Goal: Task Accomplishment & Management: Use online tool/utility

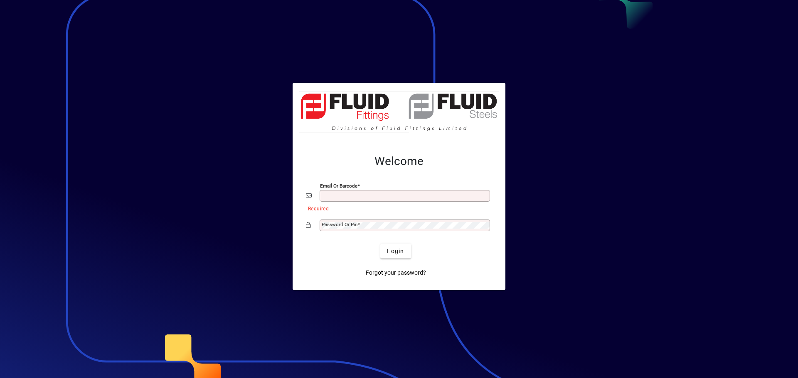
click at [335, 197] on input "Email or Barcode" at bounding box center [406, 196] width 168 height 7
type input "**********"
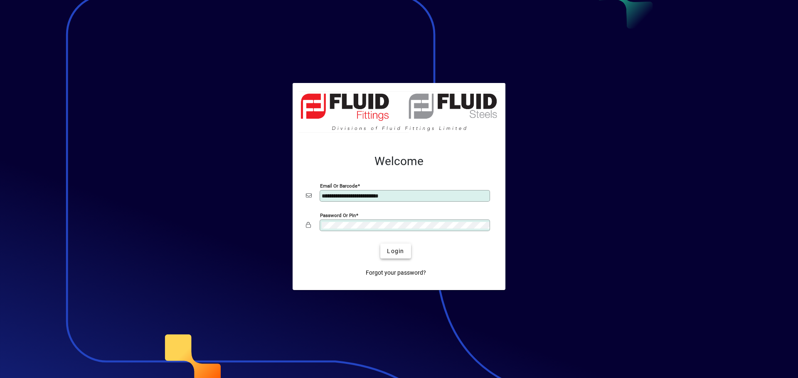
drag, startPoint x: 390, startPoint y: 250, endPoint x: 397, endPoint y: 251, distance: 7.5
click at [393, 250] on span "Login" at bounding box center [395, 251] width 17 height 9
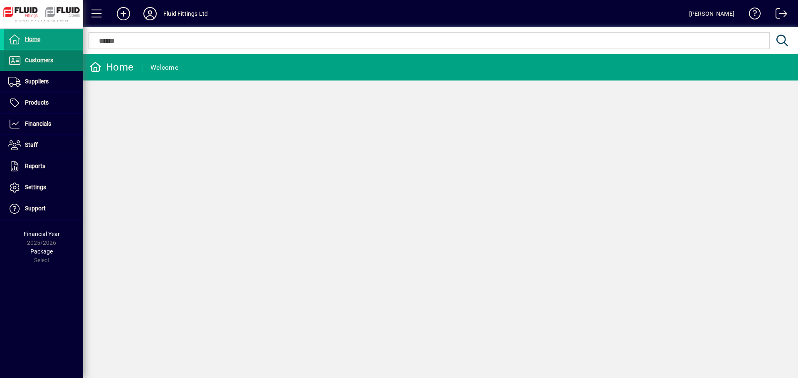
click at [43, 59] on span "Customers" at bounding box center [39, 60] width 28 height 7
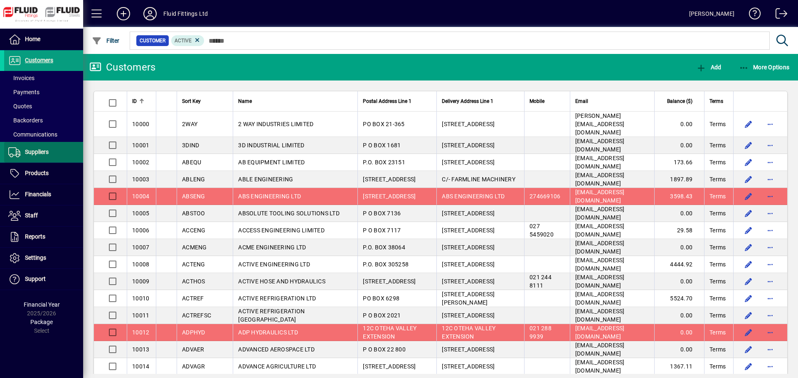
click at [40, 148] on span "Suppliers" at bounding box center [26, 152] width 44 height 10
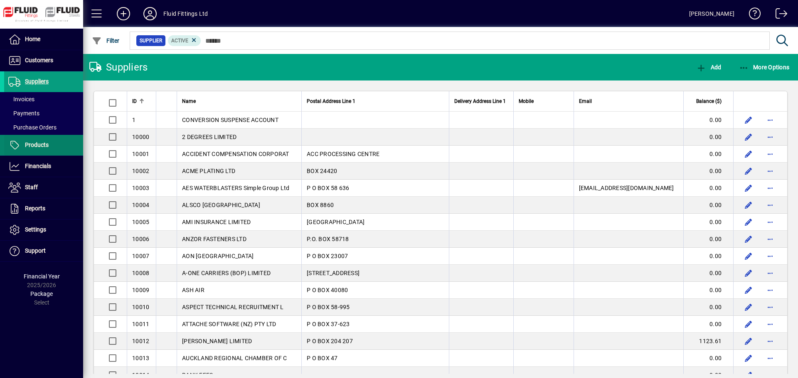
click at [37, 147] on span "Products" at bounding box center [37, 145] width 24 height 7
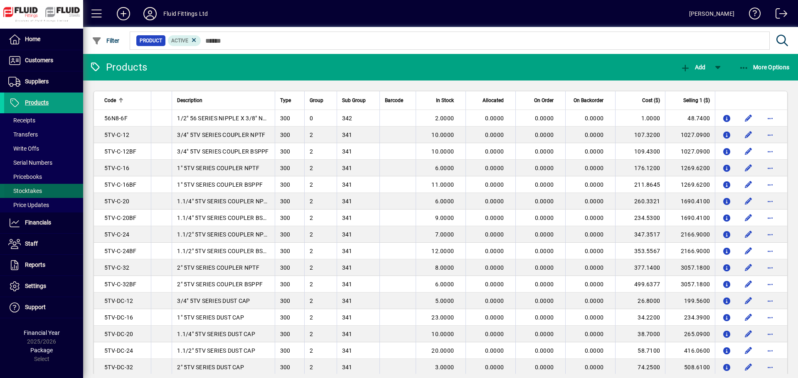
click at [31, 188] on span "Stocktakes" at bounding box center [23, 191] width 38 height 9
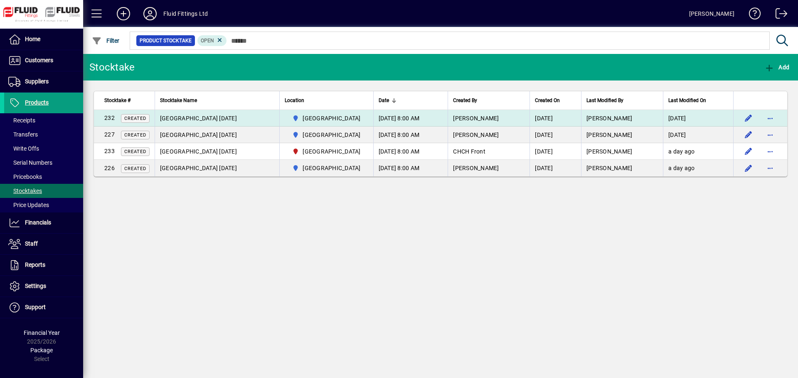
click at [206, 118] on span "[GEOGRAPHIC_DATA] [DATE]" at bounding box center [198, 118] width 77 height 7
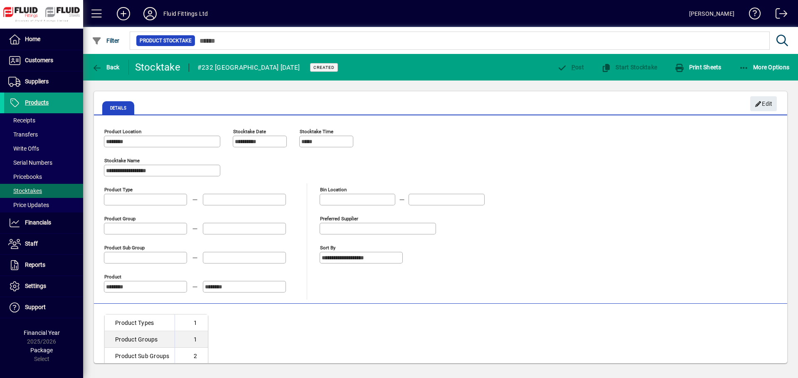
scroll to position [45, 0]
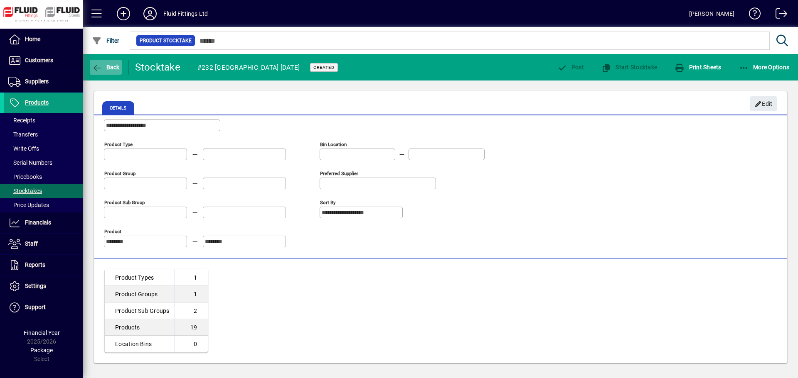
click at [105, 62] on span "button" at bounding box center [106, 67] width 32 height 20
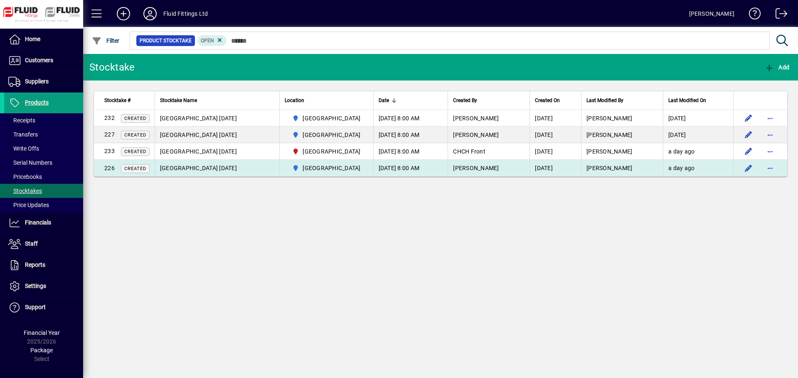
click at [438, 172] on td "[DATE] 8:00 AM" at bounding box center [410, 168] width 75 height 17
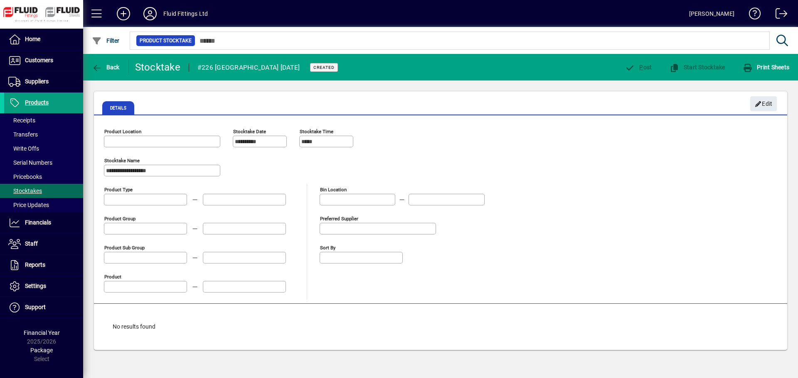
type input "********"
type input "**********"
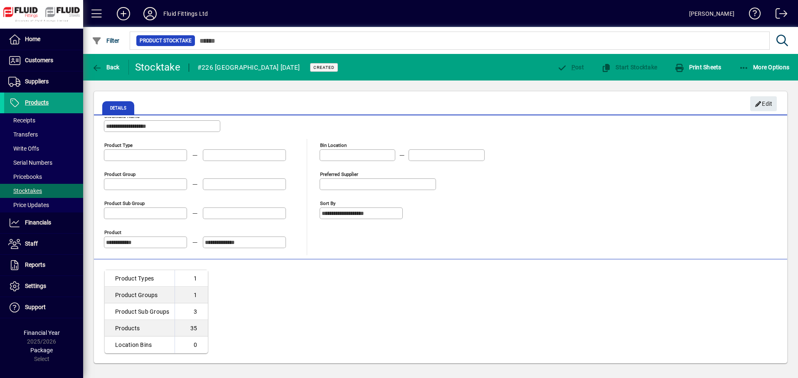
scroll to position [45, 0]
click at [767, 104] on span "Edit" at bounding box center [764, 104] width 18 height 14
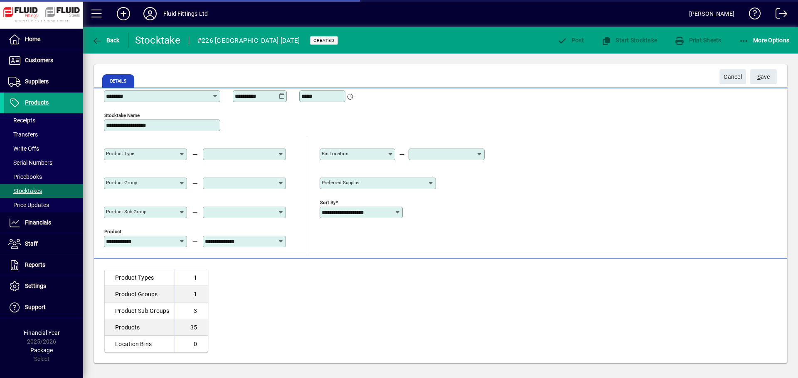
scroll to position [18, 0]
click at [392, 214] on input "**********" at bounding box center [358, 212] width 73 height 7
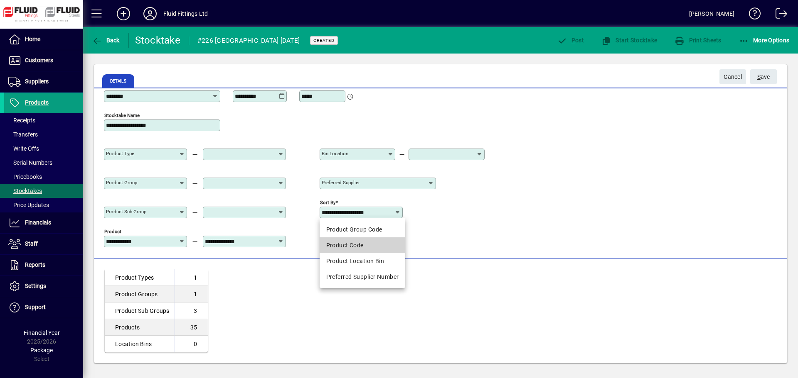
click at [377, 251] on mat-option "Product Code" at bounding box center [363, 246] width 86 height 16
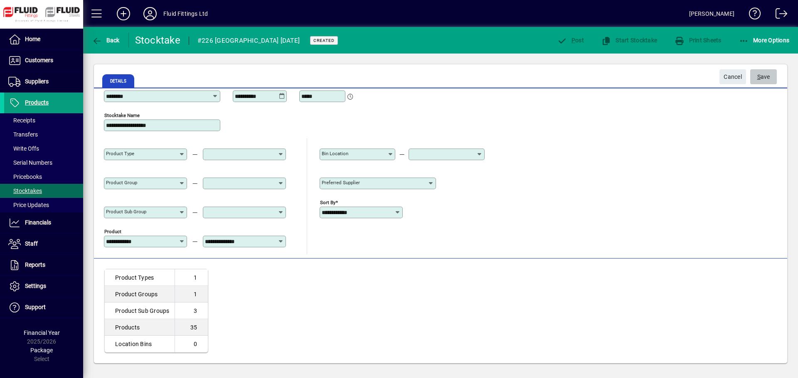
click at [770, 74] on span "submit" at bounding box center [763, 77] width 27 height 20
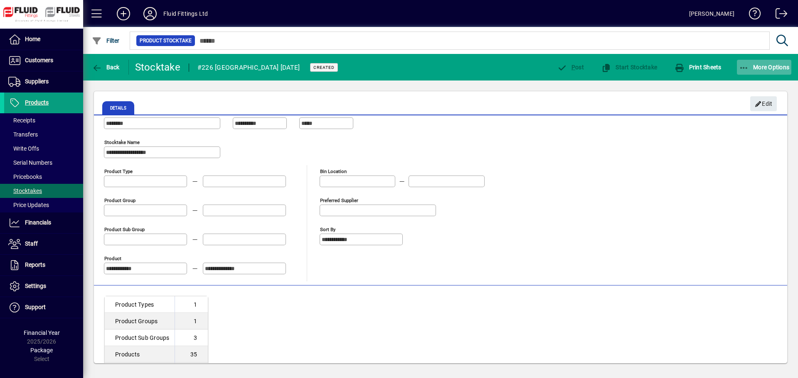
click at [764, 68] on span "More Options" at bounding box center [764, 67] width 51 height 7
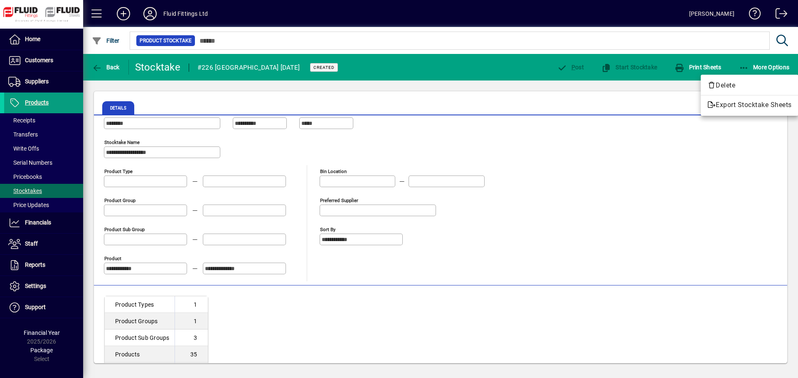
click at [703, 140] on div at bounding box center [399, 189] width 798 height 378
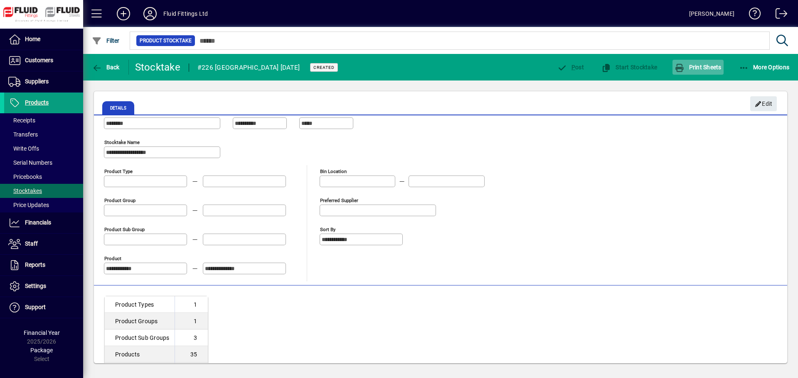
click at [708, 69] on span "Print Sheets" at bounding box center [697, 67] width 47 height 7
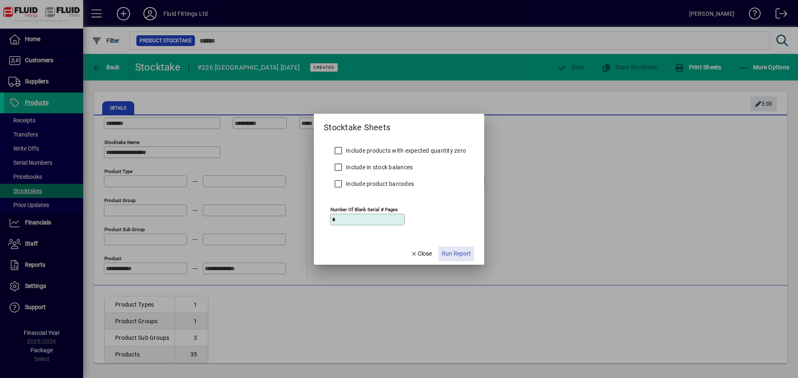
click at [462, 253] on span "Run Report" at bounding box center [456, 254] width 29 height 9
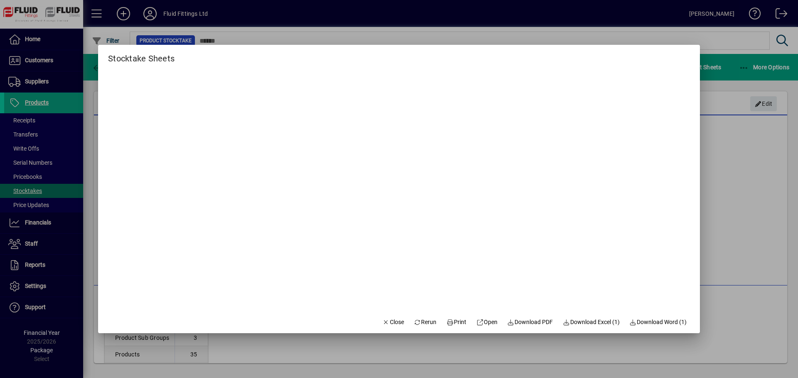
click at [415, 321] on span "Rerun" at bounding box center [425, 322] width 23 height 9
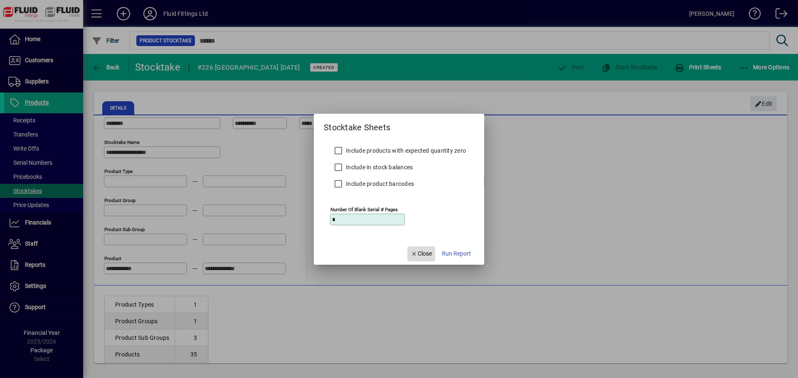
click at [422, 255] on span "Close" at bounding box center [421, 254] width 22 height 9
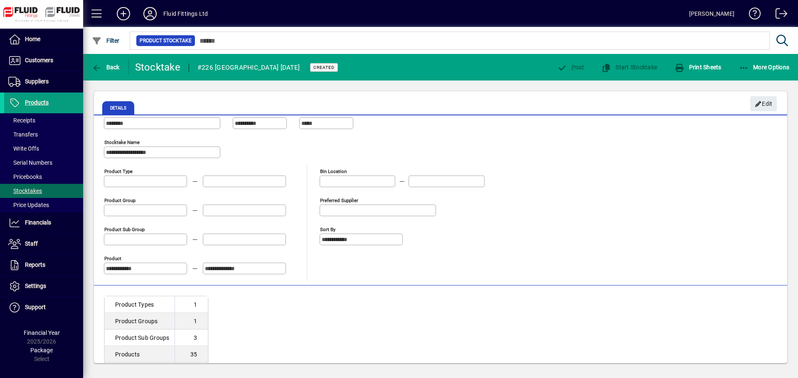
scroll to position [45, 0]
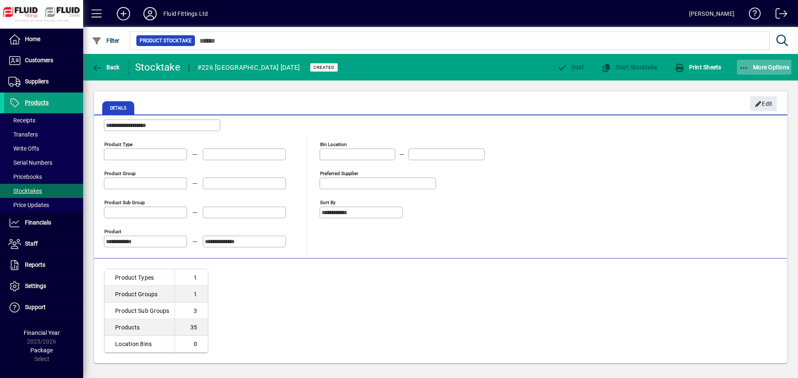
click at [751, 69] on span "More Options" at bounding box center [764, 67] width 51 height 7
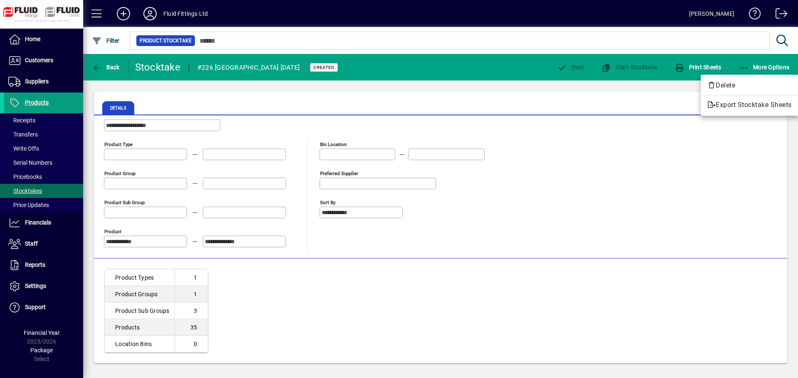
click at [636, 165] on div at bounding box center [399, 189] width 798 height 378
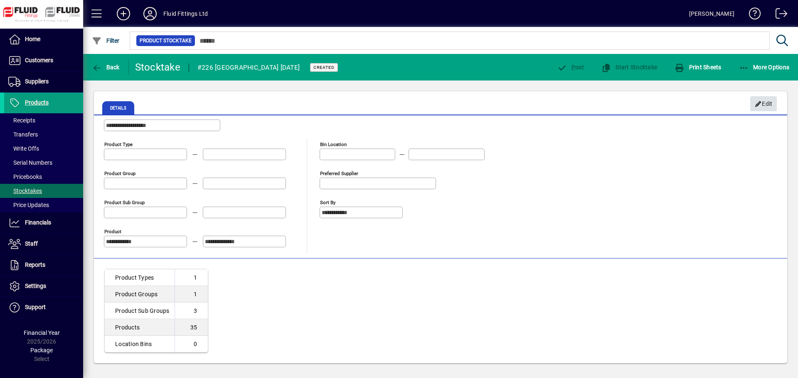
drag, startPoint x: 777, startPoint y: 106, endPoint x: 772, endPoint y: 107, distance: 4.6
click at [776, 106] on mat-card "**********" at bounding box center [440, 227] width 694 height 273
click at [762, 102] on span "Edit" at bounding box center [764, 104] width 18 height 14
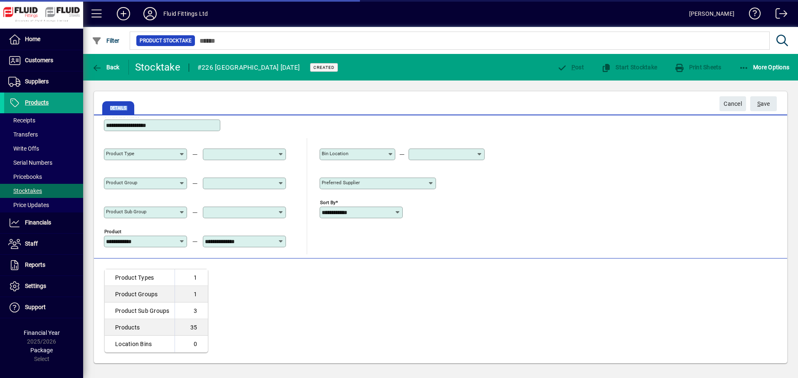
scroll to position [18, 0]
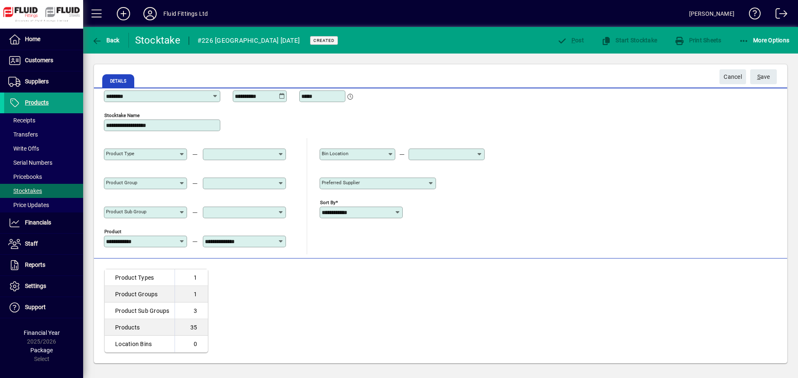
click at [399, 212] on icon at bounding box center [397, 212] width 7 height 7
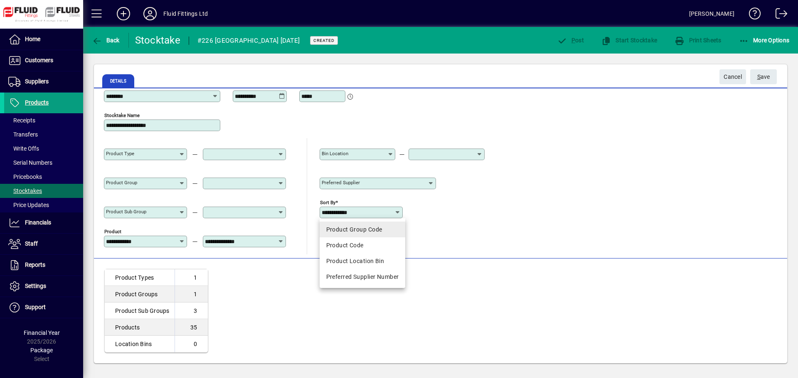
click at [390, 231] on div "Product Group Code" at bounding box center [362, 230] width 73 height 9
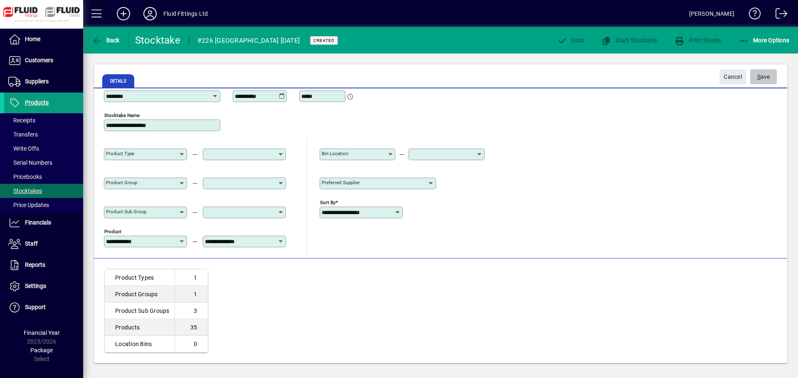
click at [768, 78] on span "S ave" at bounding box center [763, 77] width 13 height 14
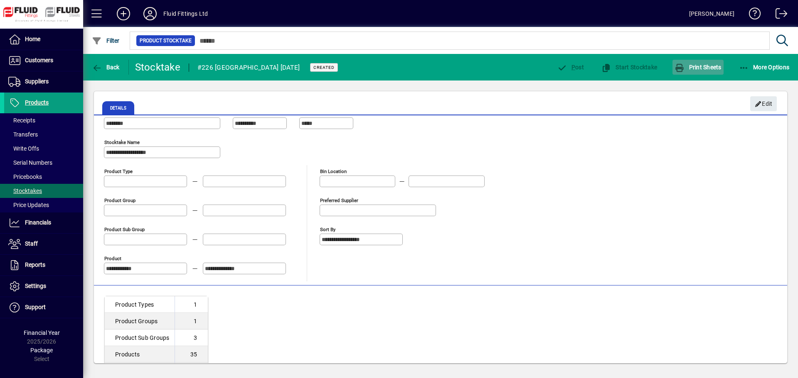
click at [700, 67] on span "Print Sheets" at bounding box center [697, 67] width 47 height 7
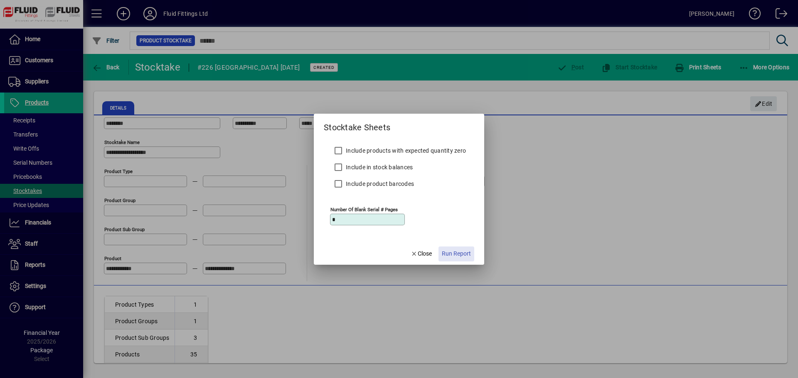
click at [462, 256] on span "Run Report" at bounding box center [456, 254] width 29 height 9
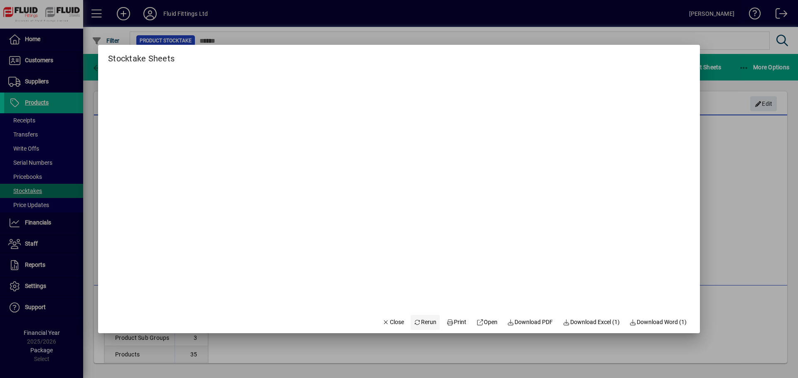
click at [418, 322] on span "Rerun" at bounding box center [425, 322] width 23 height 9
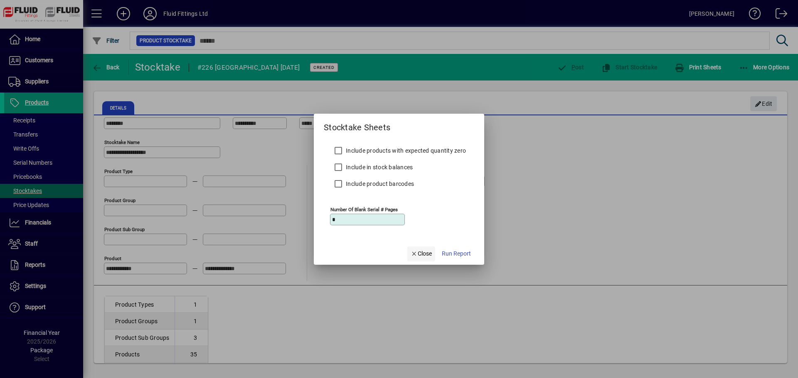
click at [419, 253] on span "Close" at bounding box center [421, 254] width 22 height 9
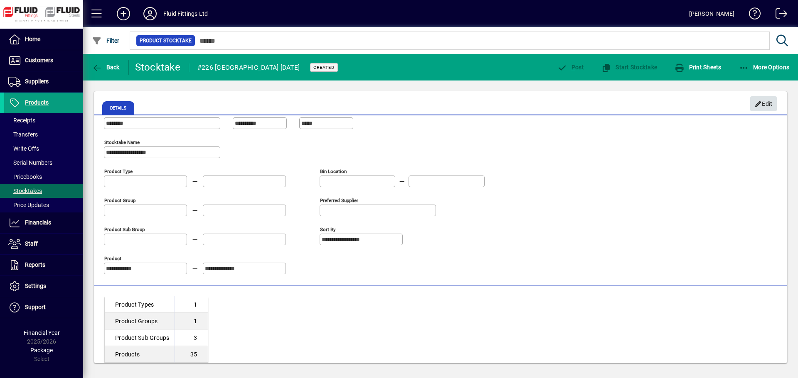
click at [755, 99] on span "Edit" at bounding box center [764, 104] width 18 height 14
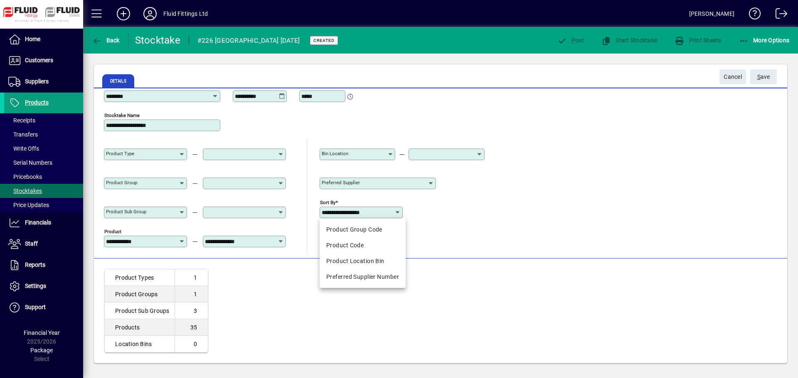
click at [391, 215] on input "**********" at bounding box center [358, 212] width 73 height 7
click at [358, 248] on div "Product Code" at bounding box center [362, 245] width 73 height 9
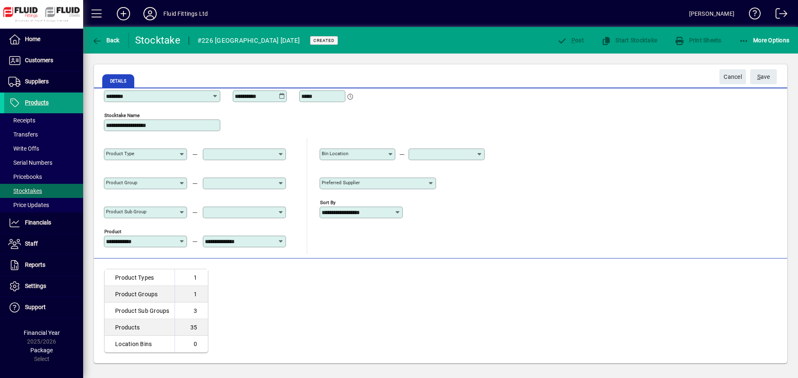
type input "**********"
click at [763, 81] on span "S ave" at bounding box center [763, 77] width 13 height 14
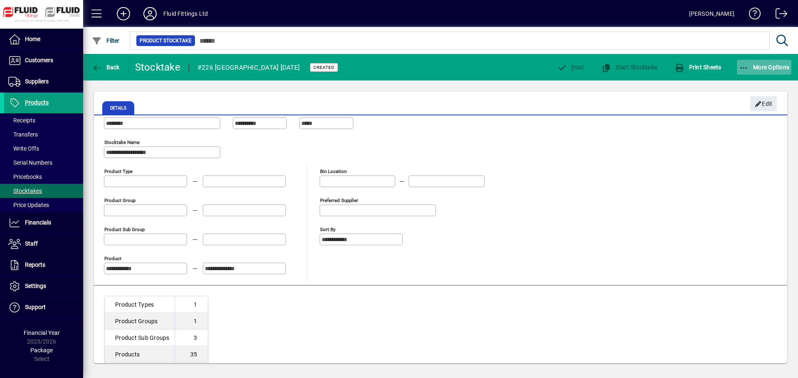
click at [778, 63] on span "button" at bounding box center [764, 67] width 55 height 20
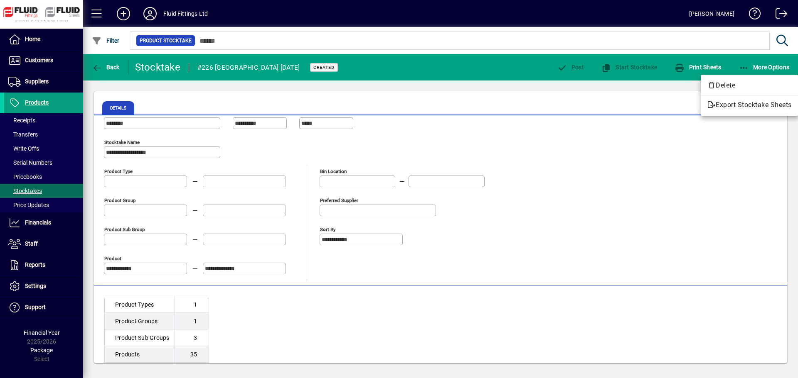
click at [634, 156] on div at bounding box center [399, 189] width 798 height 378
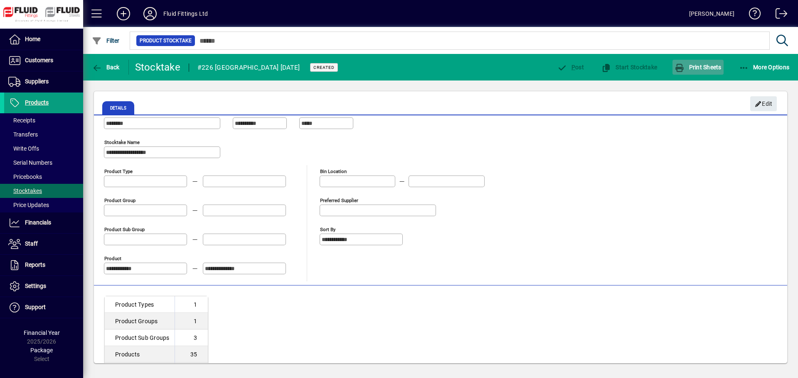
click at [692, 70] on span "Print Sheets" at bounding box center [697, 67] width 47 height 7
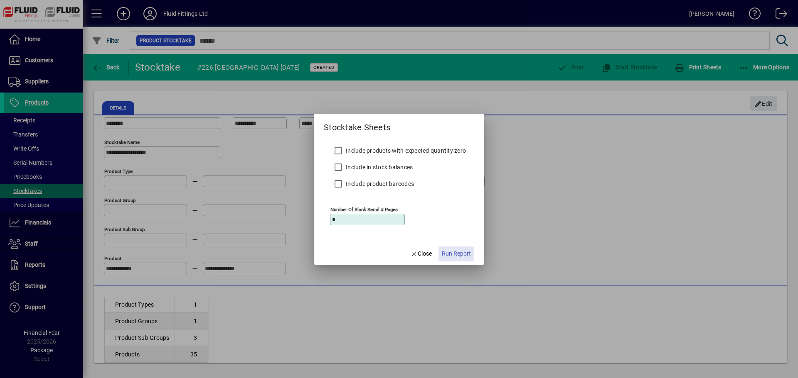
click at [465, 254] on span "Run Report" at bounding box center [456, 254] width 29 height 9
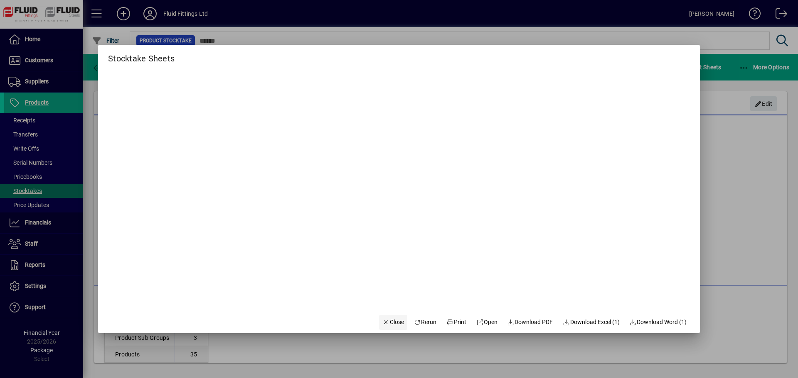
click at [384, 322] on span "Close" at bounding box center [393, 322] width 22 height 9
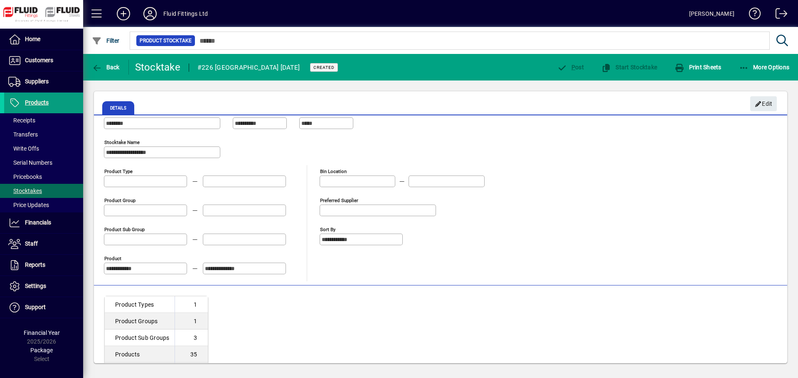
click at [388, 250] on div at bounding box center [361, 250] width 83 height 9
click at [693, 64] on span "Print Sheets" at bounding box center [697, 67] width 47 height 7
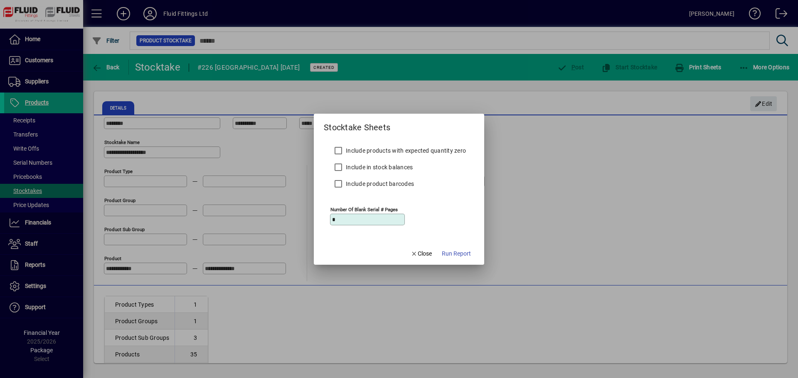
click at [464, 255] on span "Run Report" at bounding box center [456, 254] width 29 height 9
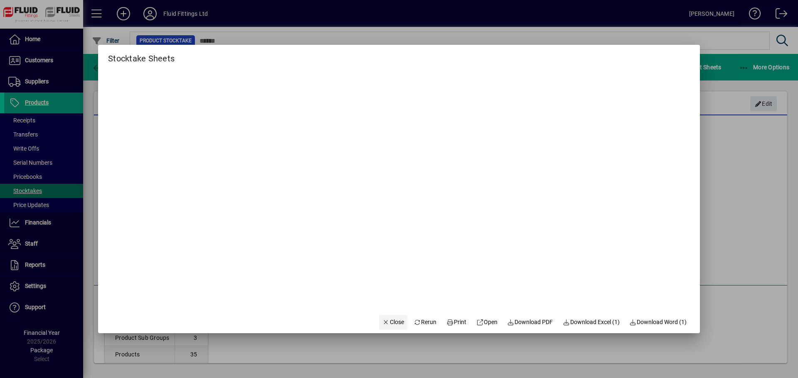
click at [385, 319] on span "Close" at bounding box center [393, 322] width 22 height 9
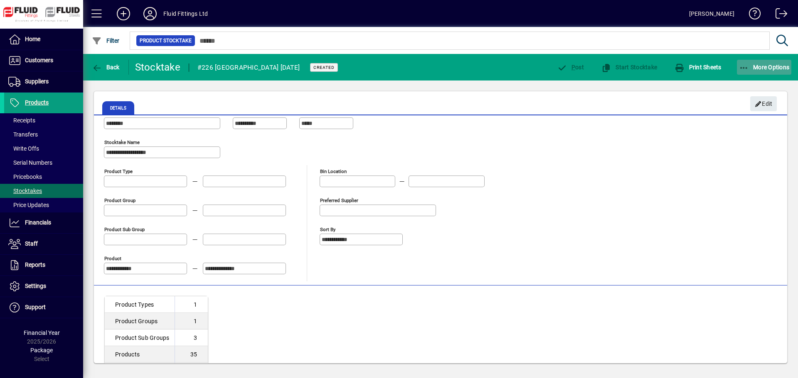
click at [772, 65] on span "More Options" at bounding box center [764, 67] width 51 height 7
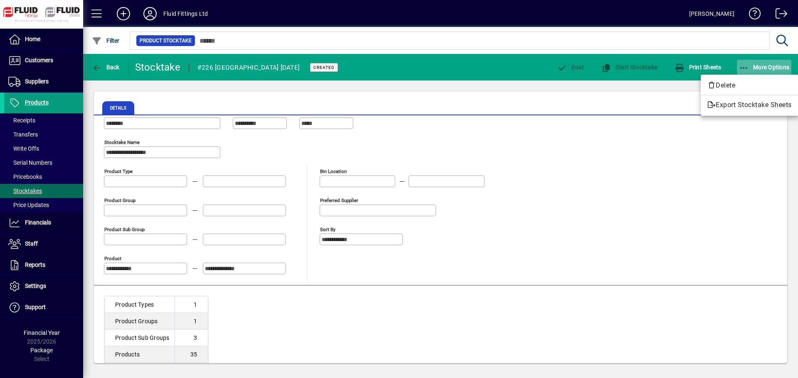
click at [772, 65] on div at bounding box center [399, 189] width 798 height 378
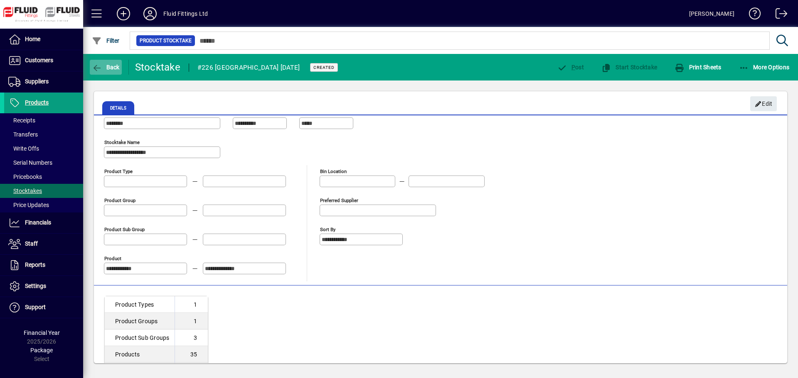
click at [101, 65] on icon "button" at bounding box center [97, 68] width 10 height 8
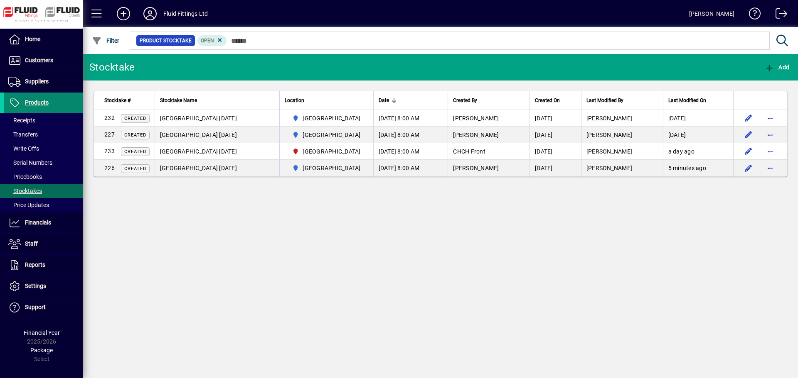
click at [37, 103] on span "Products" at bounding box center [37, 102] width 24 height 7
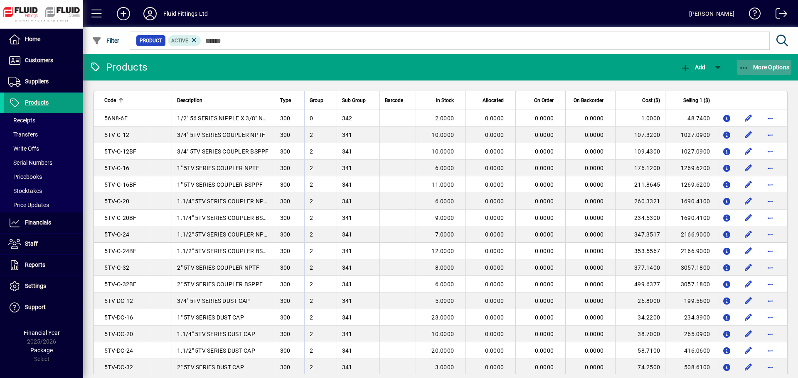
click at [756, 69] on span "More Options" at bounding box center [764, 67] width 51 height 7
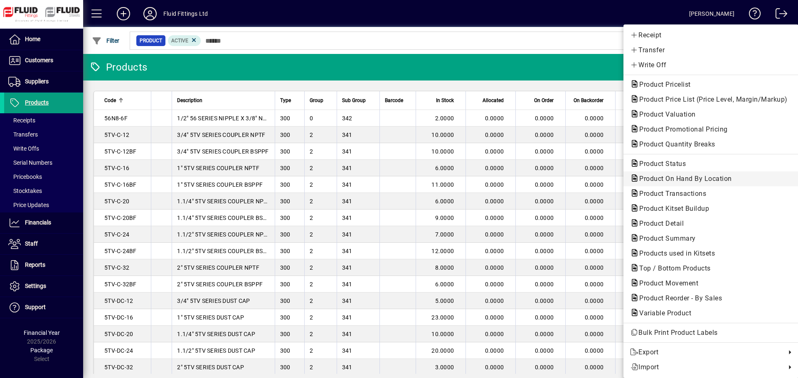
click at [698, 175] on span "Product On Hand By Location" at bounding box center [683, 179] width 106 height 8
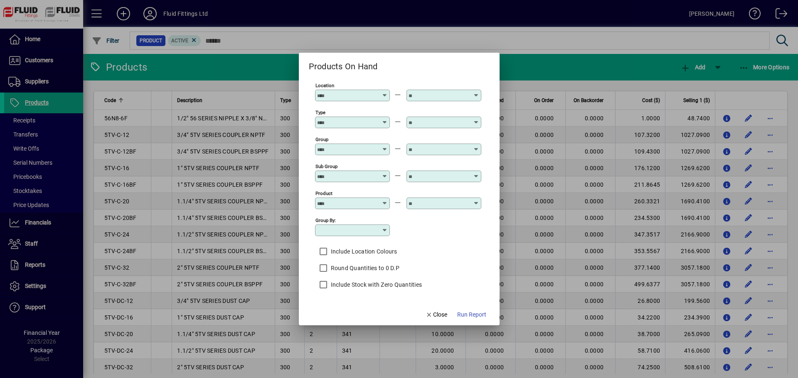
click at [335, 203] on input "Product" at bounding box center [347, 203] width 61 height 7
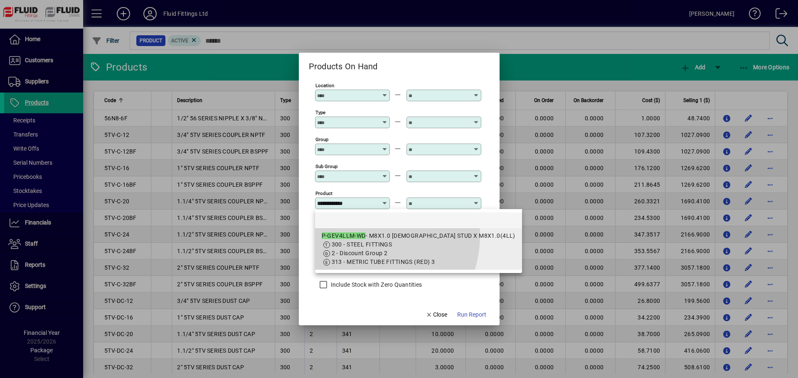
click at [354, 235] on em "P-GEV4LLM-WD" at bounding box center [344, 236] width 44 height 7
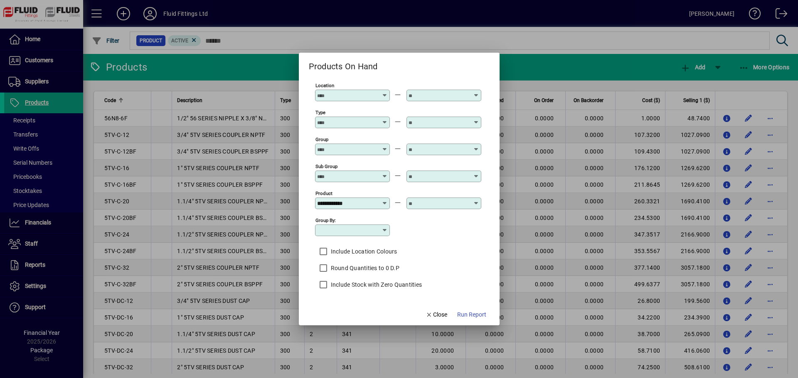
type input "**********"
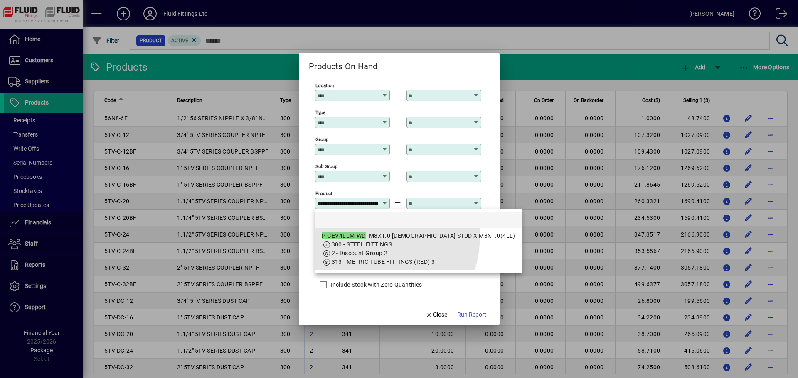
scroll to position [0, 84]
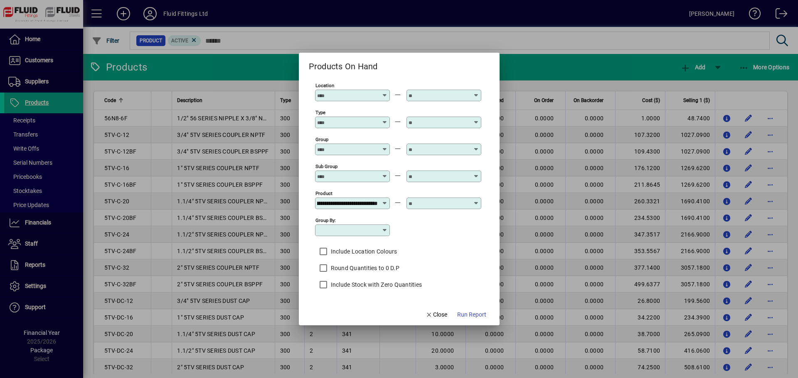
click at [420, 202] on input "text" at bounding box center [438, 203] width 61 height 7
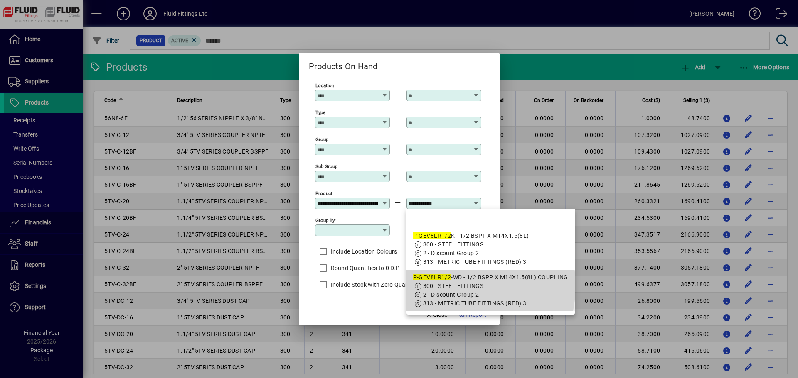
click at [452, 286] on span "300 - STEEL FITTINGS" at bounding box center [453, 286] width 61 height 7
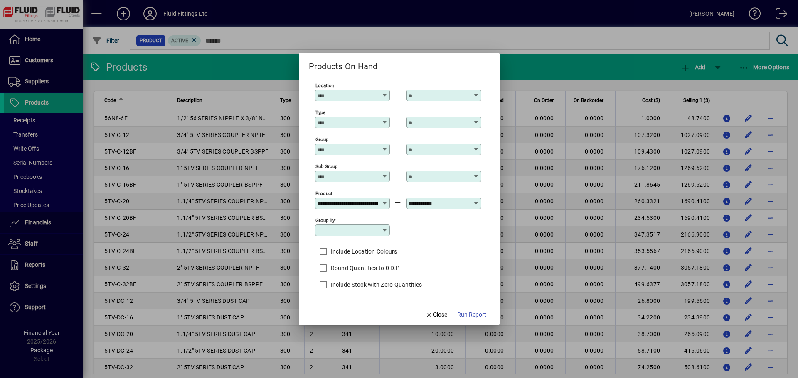
type input "**********"
click at [393, 261] on div "Round Quantities to 0 D.P" at bounding box center [357, 268] width 84 height 17
click at [385, 267] on label "Round Quantities to 0 D.P" at bounding box center [364, 268] width 70 height 8
click at [387, 267] on label "Round Quantities to 0 D.P" at bounding box center [364, 268] width 70 height 8
click at [429, 274] on div "Round Quantities to 0 D.P" at bounding box center [398, 268] width 166 height 17
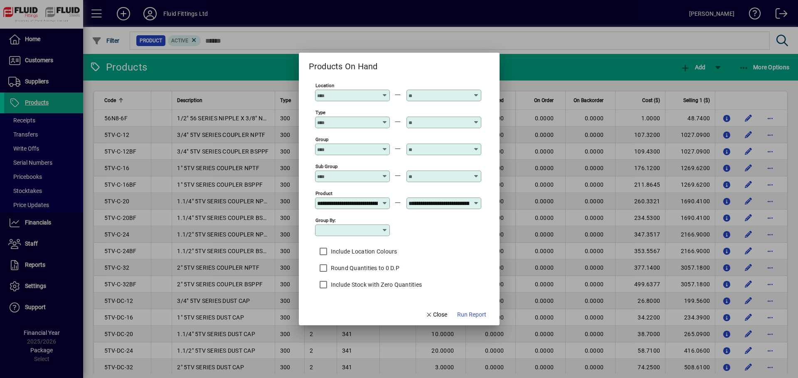
click at [382, 94] on div at bounding box center [353, 95] width 72 height 7
click at [358, 122] on mat-option "[GEOGRAPHIC_DATA]" at bounding box center [351, 128] width 72 height 16
type input "********"
drag, startPoint x: 439, startPoint y: 97, endPoint x: 431, endPoint y: 101, distance: 9.1
click at [439, 97] on input "text" at bounding box center [438, 95] width 61 height 7
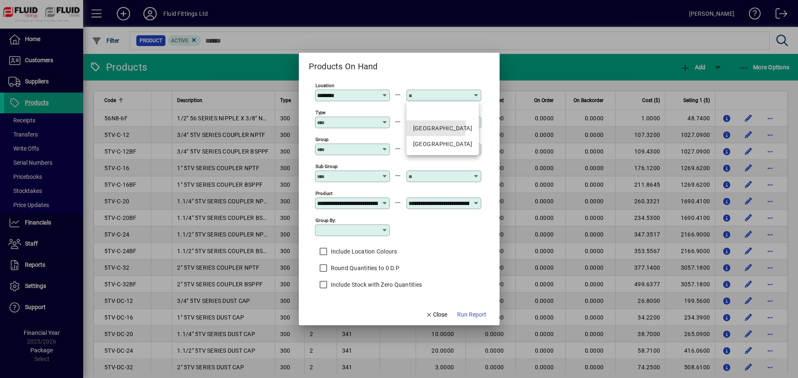
drag, startPoint x: 418, startPoint y: 126, endPoint x: 440, endPoint y: 141, distance: 26.6
click at [421, 126] on div "[GEOGRAPHIC_DATA]" at bounding box center [442, 128] width 59 height 9
type input "********"
click at [452, 241] on div "Group by:" at bounding box center [398, 229] width 166 height 27
click at [475, 316] on span "Run Report" at bounding box center [471, 315] width 29 height 9
